Goal: Information Seeking & Learning: Learn about a topic

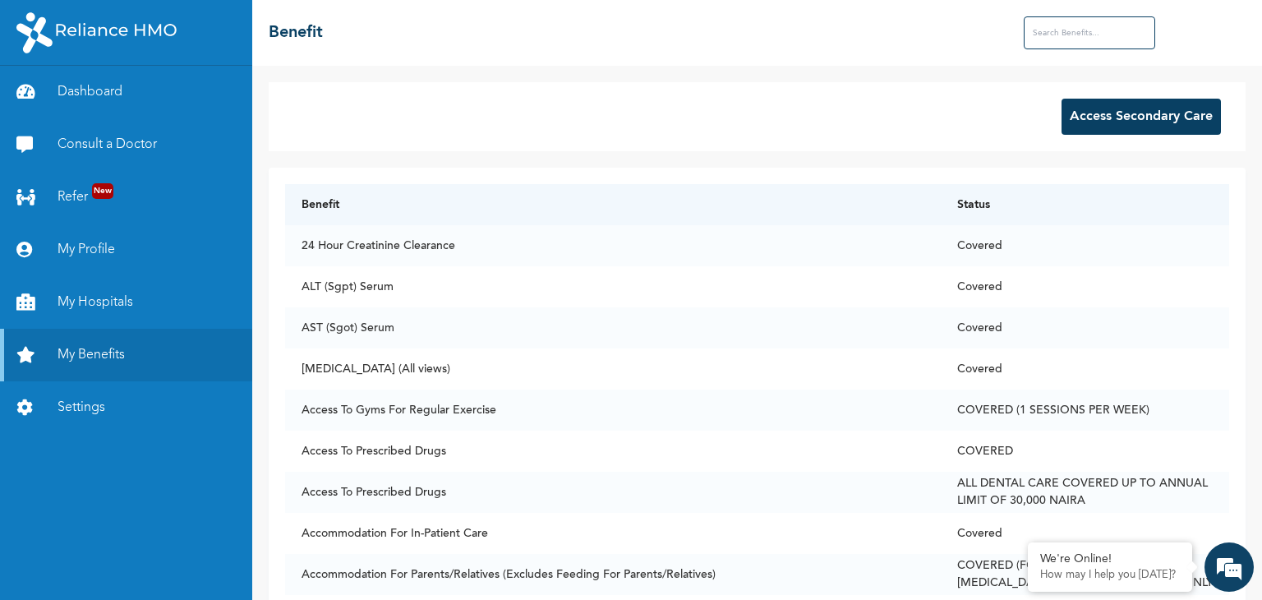
click at [1120, 31] on input "text" at bounding box center [1089, 32] width 131 height 33
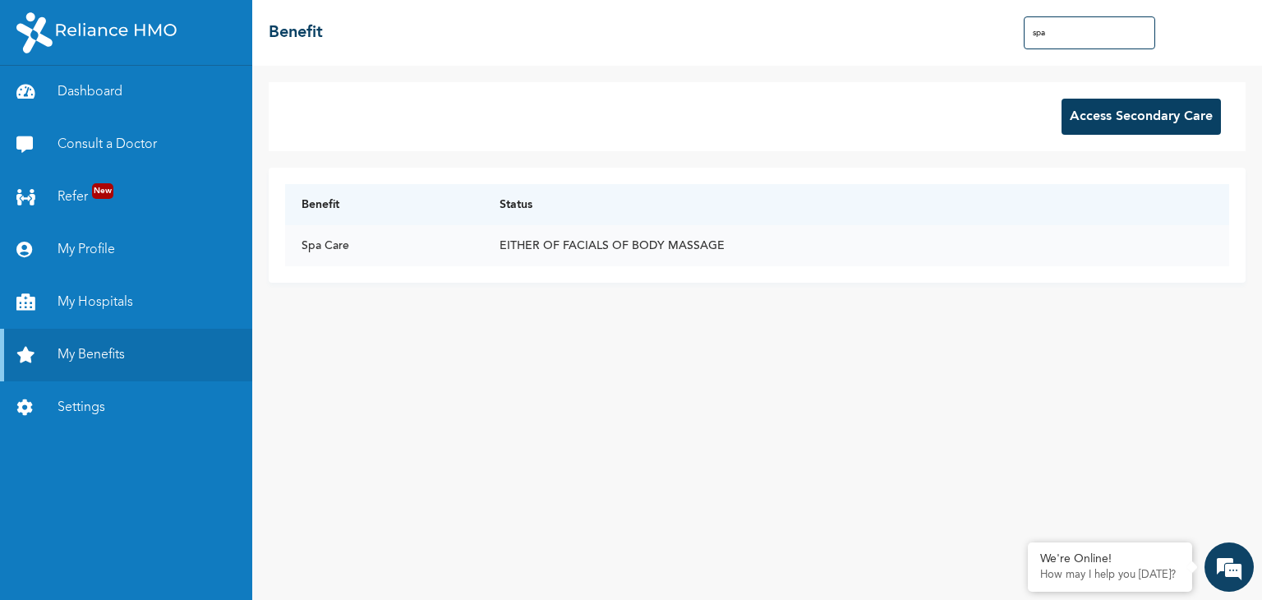
type input "spa"
click at [729, 243] on td "EITHER OF FACIALS OF BODY MASSAGE" at bounding box center [856, 245] width 746 height 41
click at [657, 251] on td "EITHER OF FACIALS OF BODY MASSAGE" at bounding box center [856, 245] width 746 height 41
click at [93, 301] on link "My Hospitals" at bounding box center [126, 302] width 252 height 53
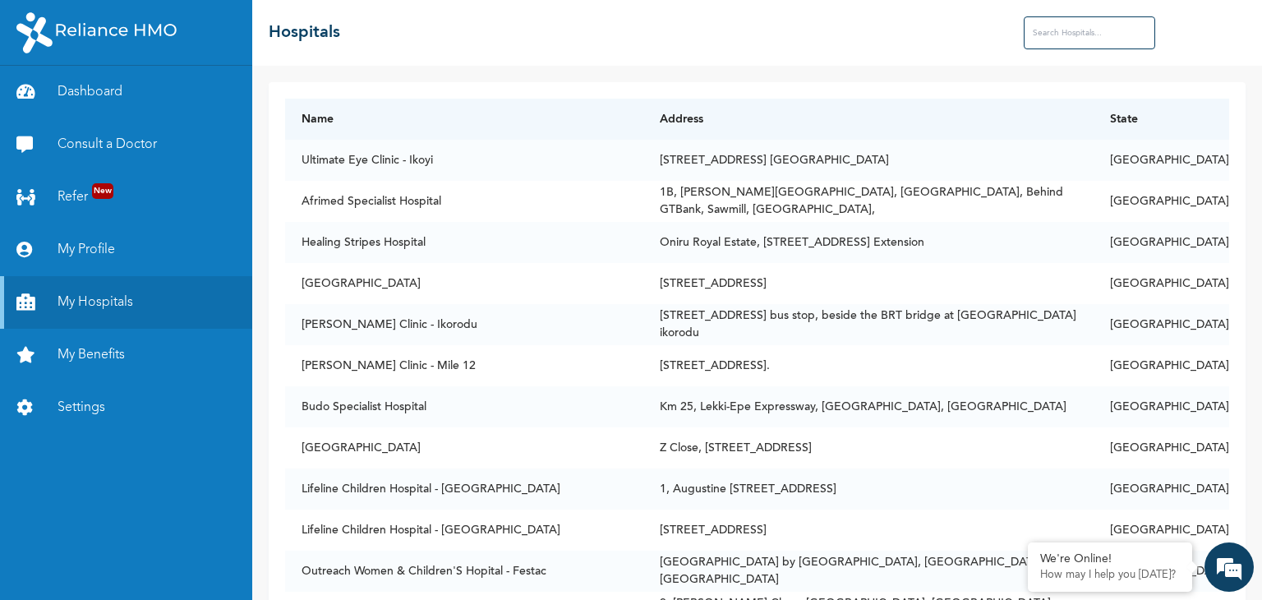
click at [1106, 34] on input "text" at bounding box center [1089, 32] width 131 height 33
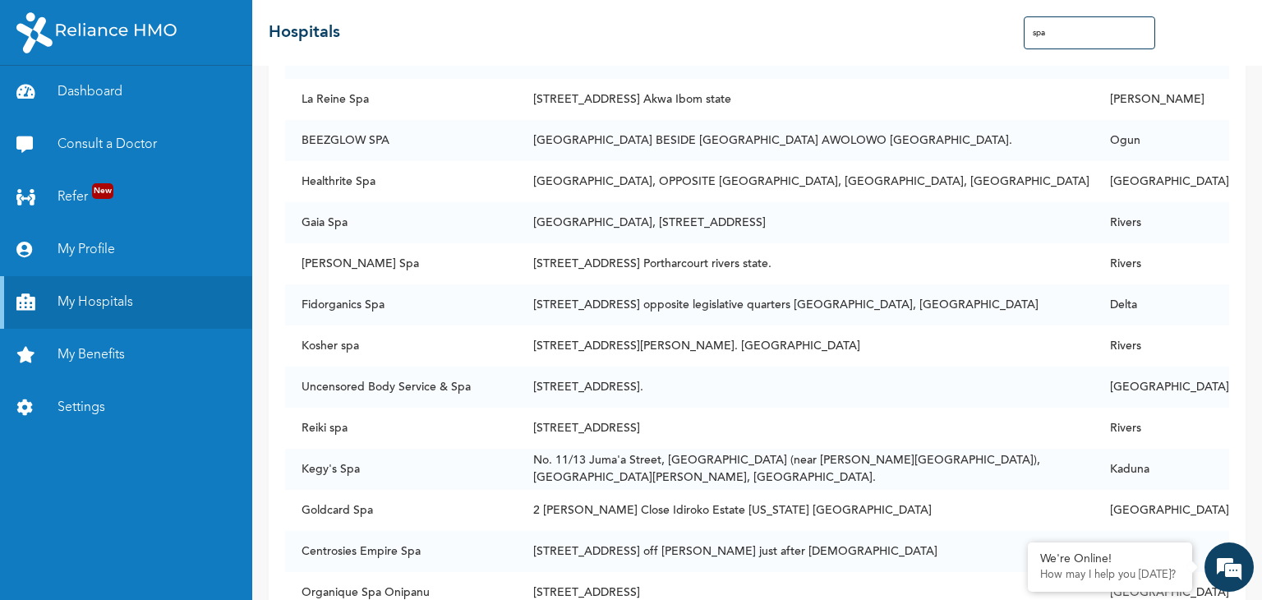
scroll to position [1411, 0]
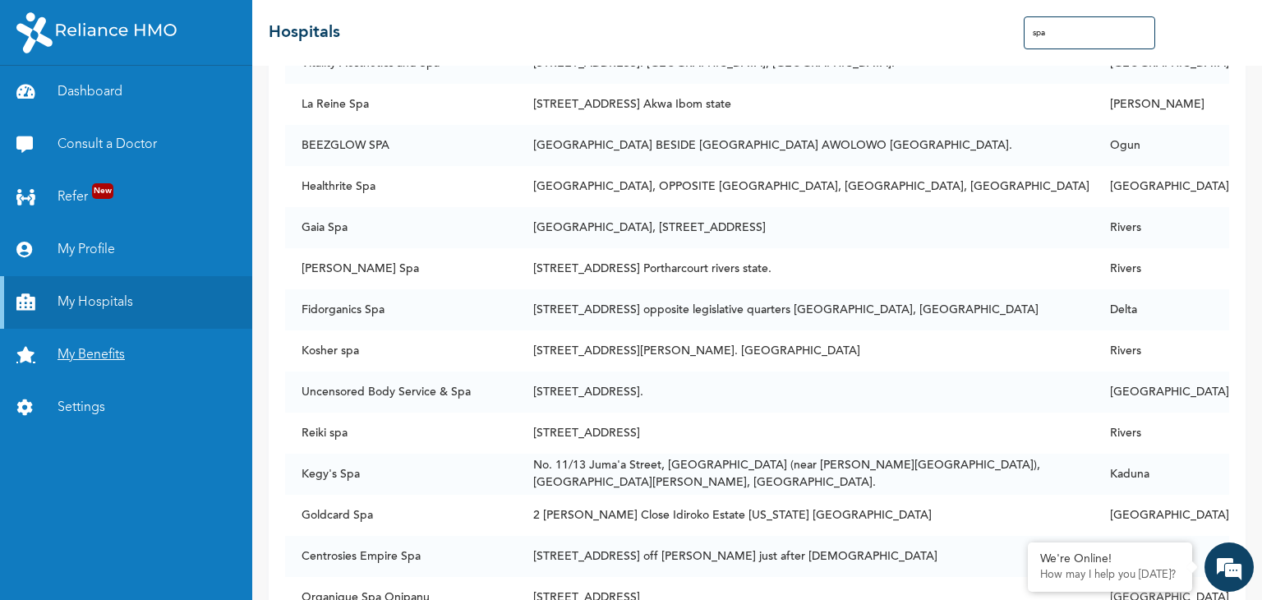
type input "spa"
click at [87, 355] on link "My Benefits" at bounding box center [126, 355] width 252 height 53
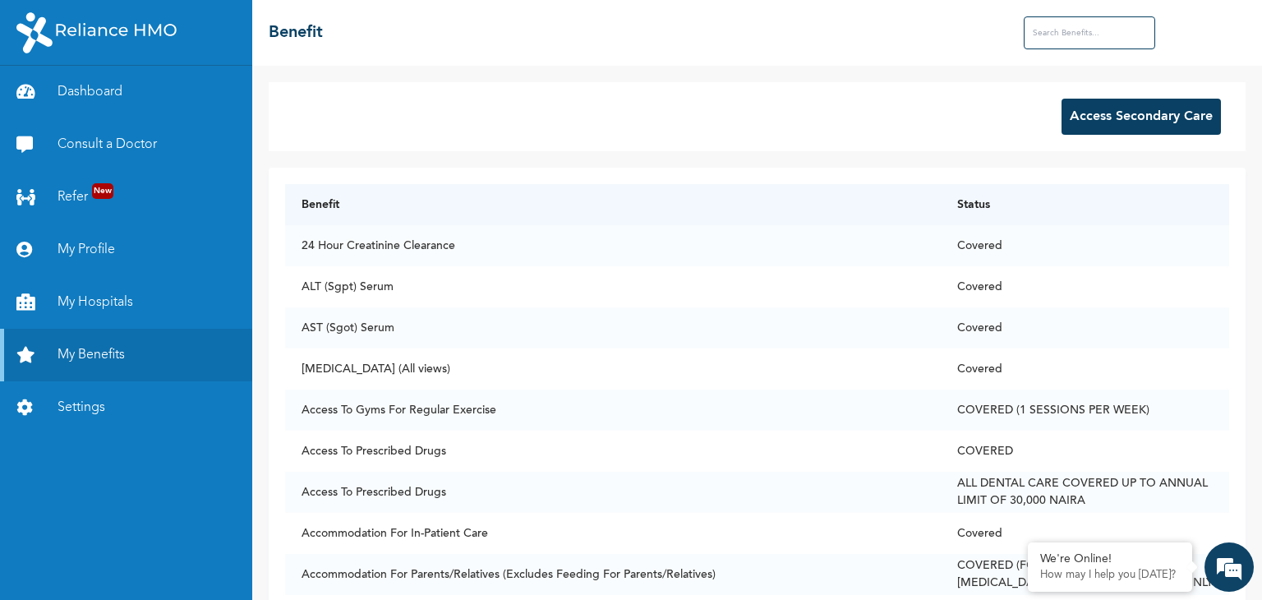
click at [1068, 27] on input "text" at bounding box center [1089, 32] width 131 height 33
type input "spa"
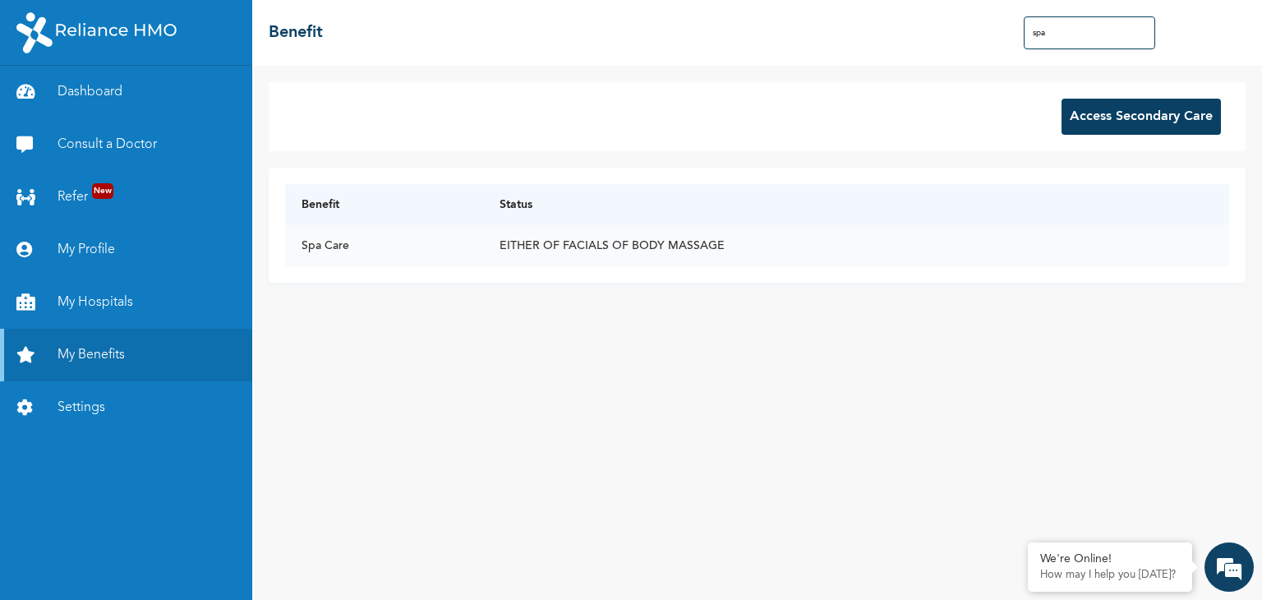
click at [619, 247] on td "EITHER OF FACIALS OF BODY MASSAGE" at bounding box center [856, 245] width 746 height 41
click at [361, 239] on td "Spa Care" at bounding box center [384, 245] width 198 height 41
drag, startPoint x: 1061, startPoint y: 35, endPoint x: 969, endPoint y: 37, distance: 92.0
click at [969, 37] on div "☰ Benefit spa" at bounding box center [757, 33] width 1010 height 66
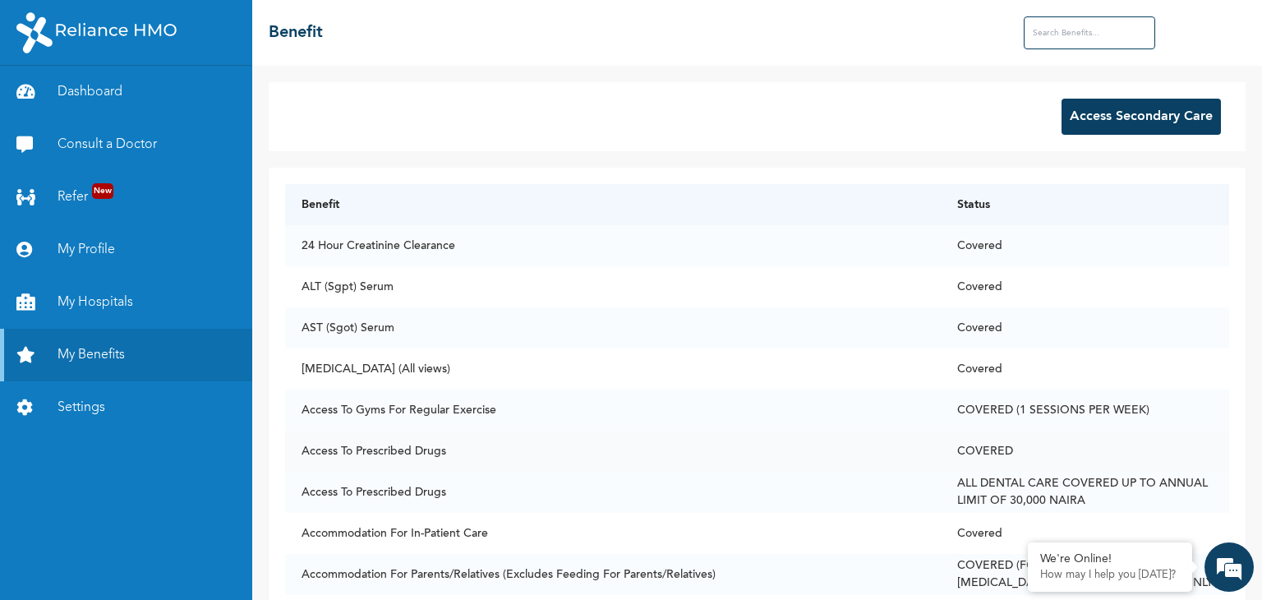
click at [1014, 442] on td "COVERED" at bounding box center [1085, 450] width 288 height 41
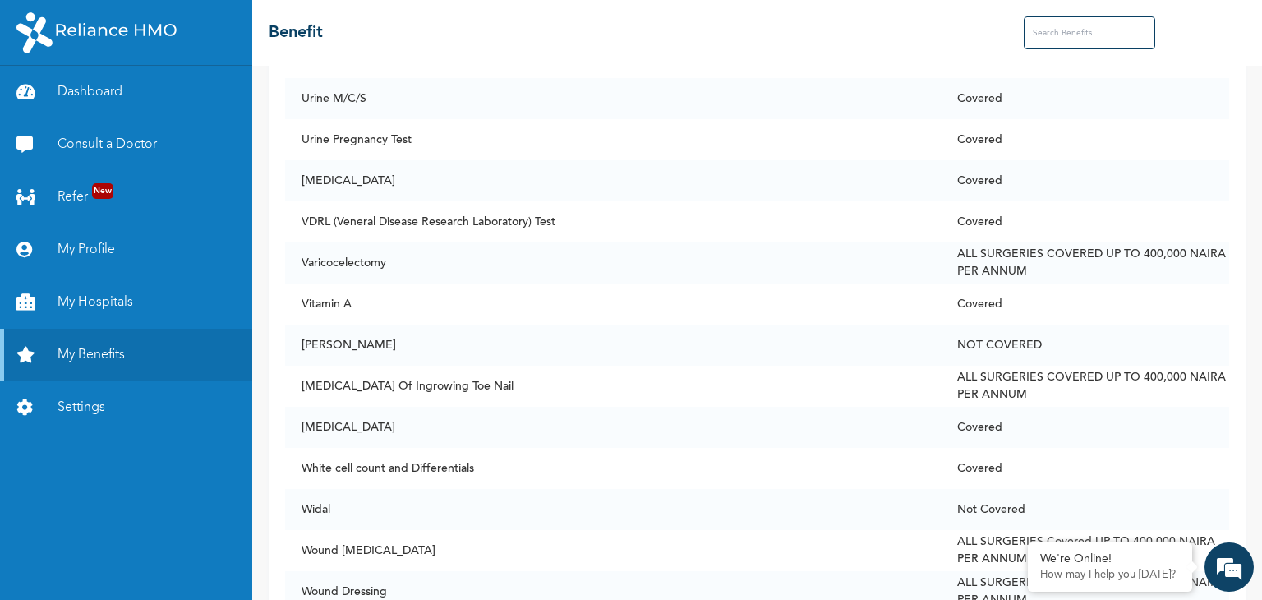
scroll to position [12389, 0]
drag, startPoint x: 1256, startPoint y: 0, endPoint x: 790, endPoint y: 48, distance: 468.3
click at [790, 48] on div "☰ Benefit" at bounding box center [757, 33] width 1010 height 66
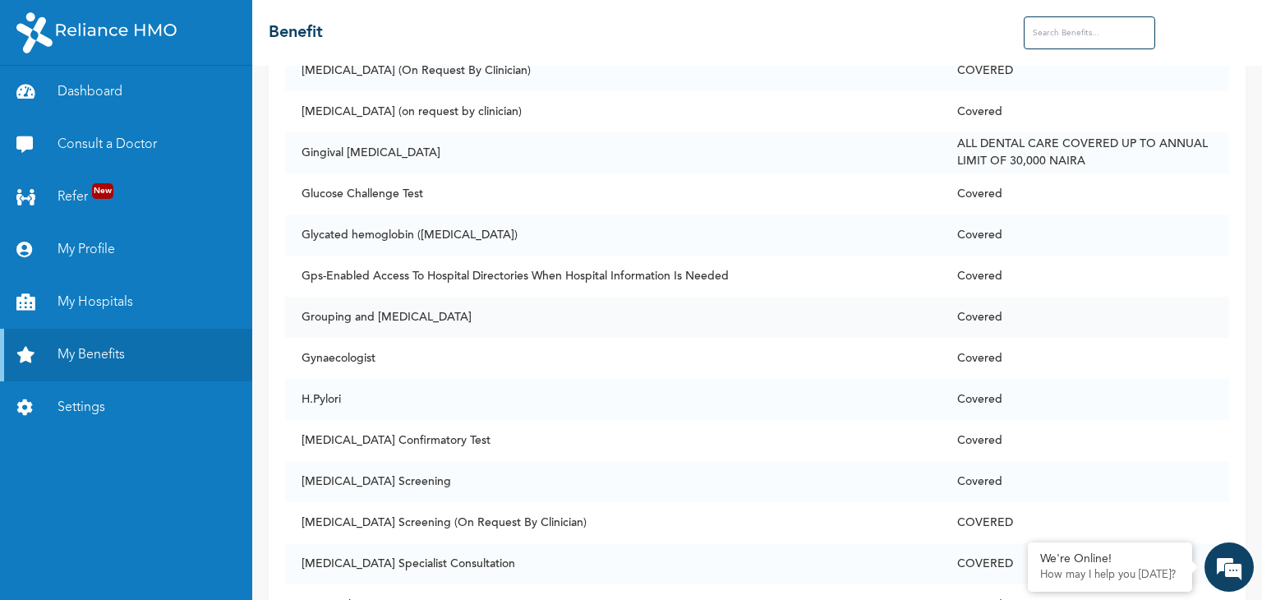
scroll to position [0, 0]
